Goal: Task Accomplishment & Management: Use online tool/utility

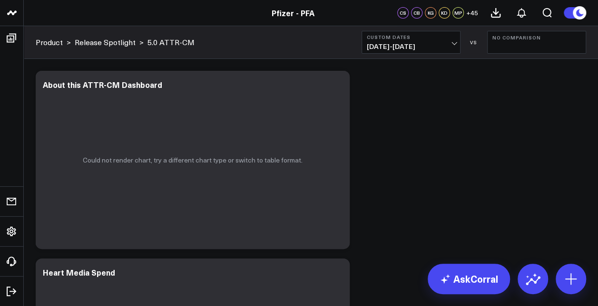
click at [438, 37] on b "Custom Dates" at bounding box center [410, 37] width 88 height 6
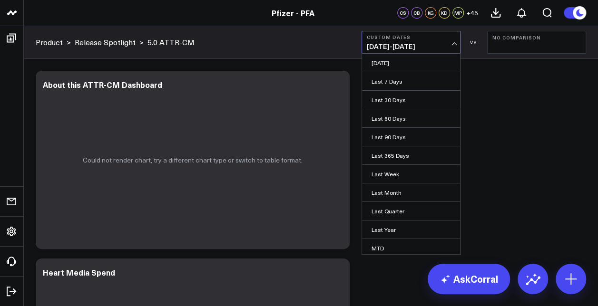
scroll to position [56, 0]
click at [411, 240] on link "Custom Dates" at bounding box center [411, 248] width 98 height 18
select select "7"
select select "2025"
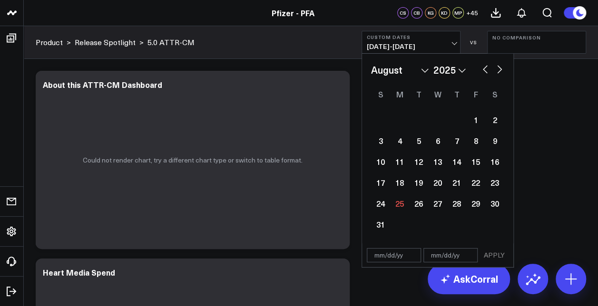
click at [487, 67] on button "button" at bounding box center [485, 68] width 10 height 11
select select "6"
select select "2025"
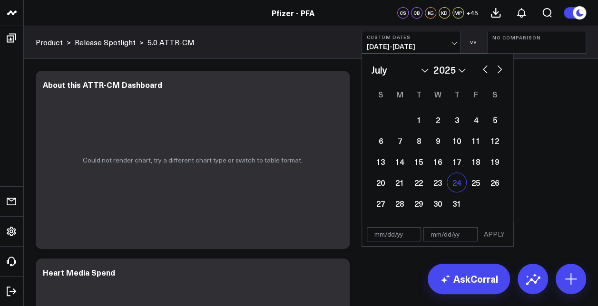
click at [452, 186] on div "24" at bounding box center [456, 182] width 19 height 19
type input "[DATE]"
select select "6"
select select "2025"
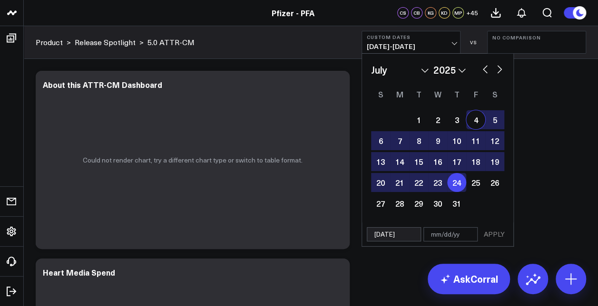
click at [496, 68] on button "button" at bounding box center [499, 68] width 10 height 11
select select "7"
select select "2025"
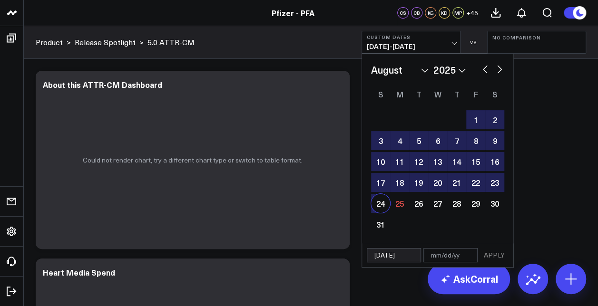
click at [378, 201] on div "24" at bounding box center [380, 203] width 19 height 19
type input "[DATE]"
select select "7"
select select "2025"
click at [483, 252] on button "APPLY" at bounding box center [494, 255] width 29 height 14
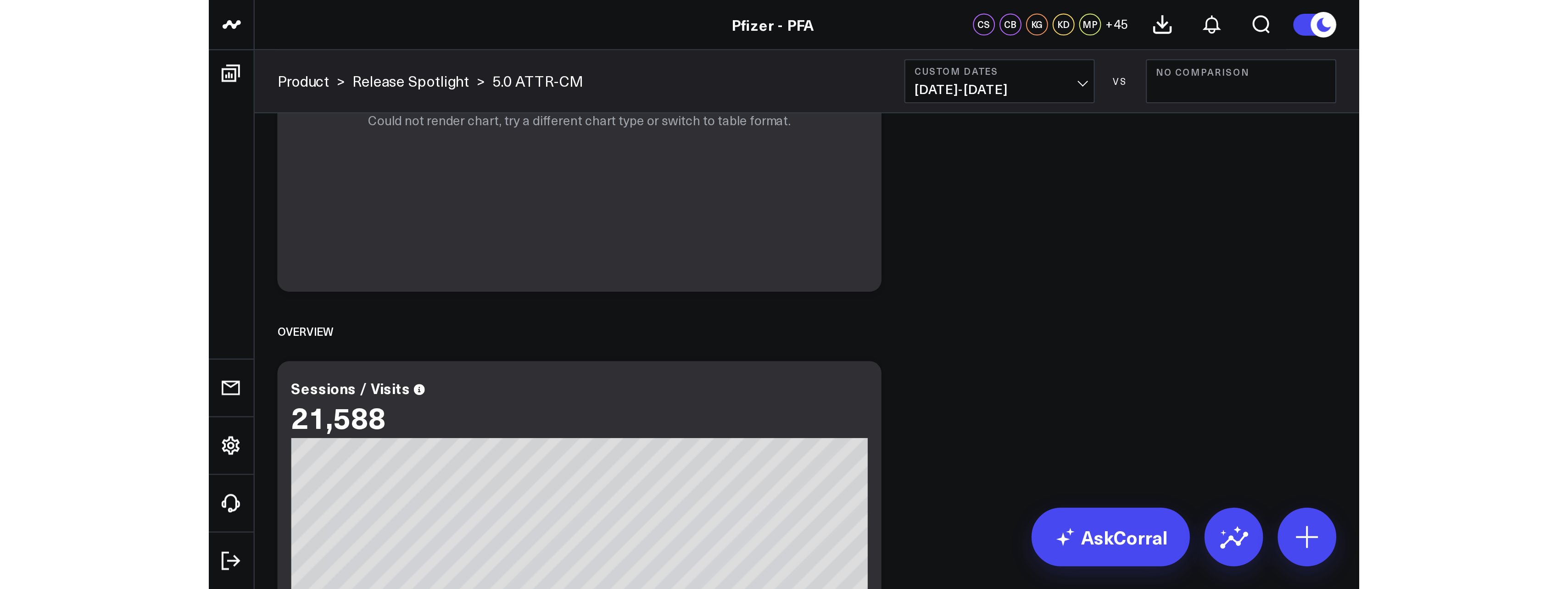
scroll to position [367, 0]
